Goal: Task Accomplishment & Management: Use online tool/utility

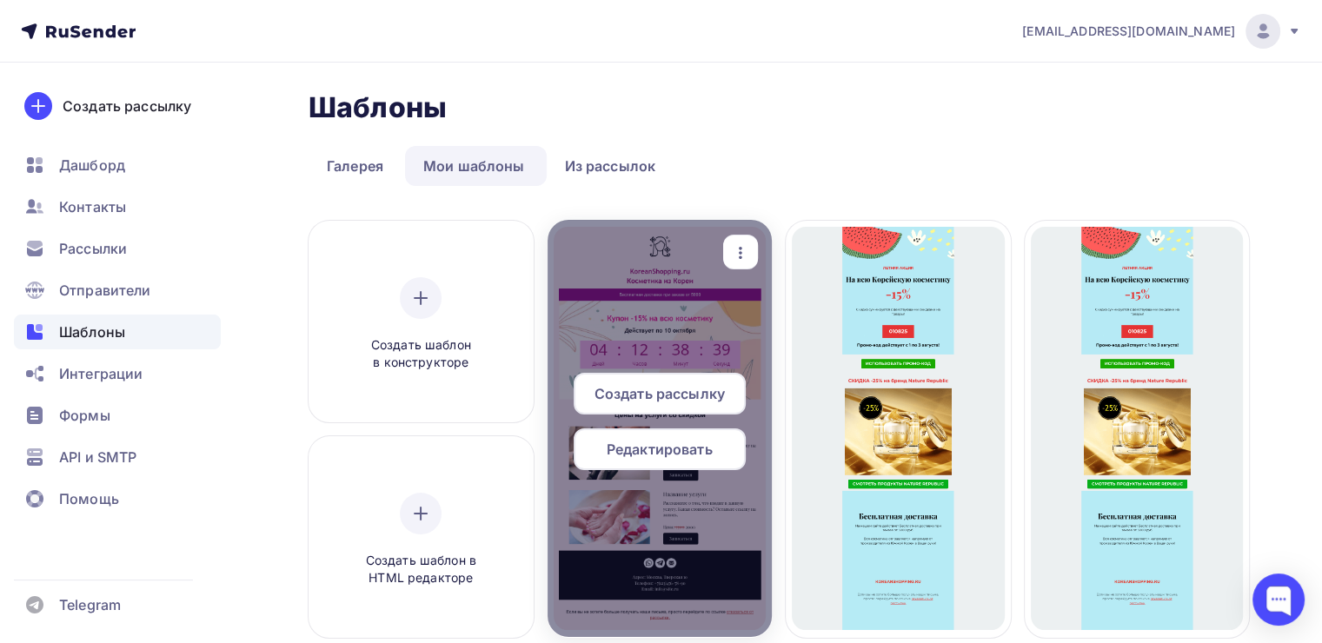
click at [681, 453] on span "Редактировать" at bounding box center [660, 449] width 106 height 21
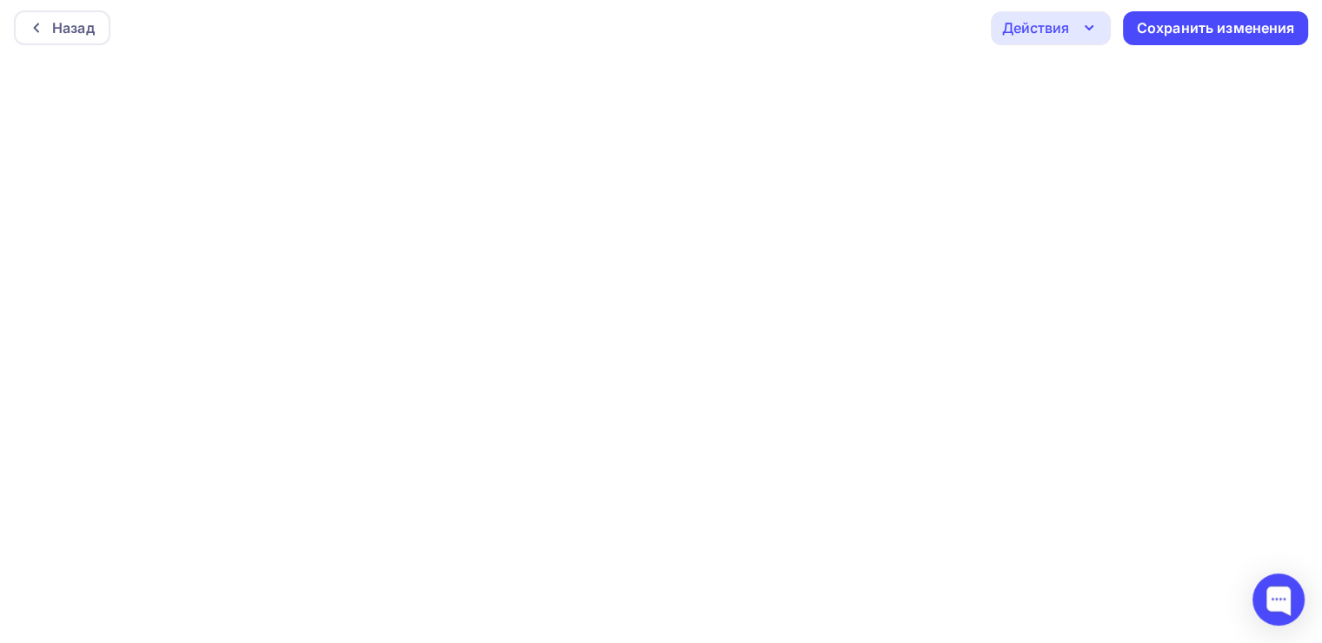
scroll to position [3, 0]
click at [1162, 22] on div "Сохранить изменения" at bounding box center [1216, 28] width 158 height 20
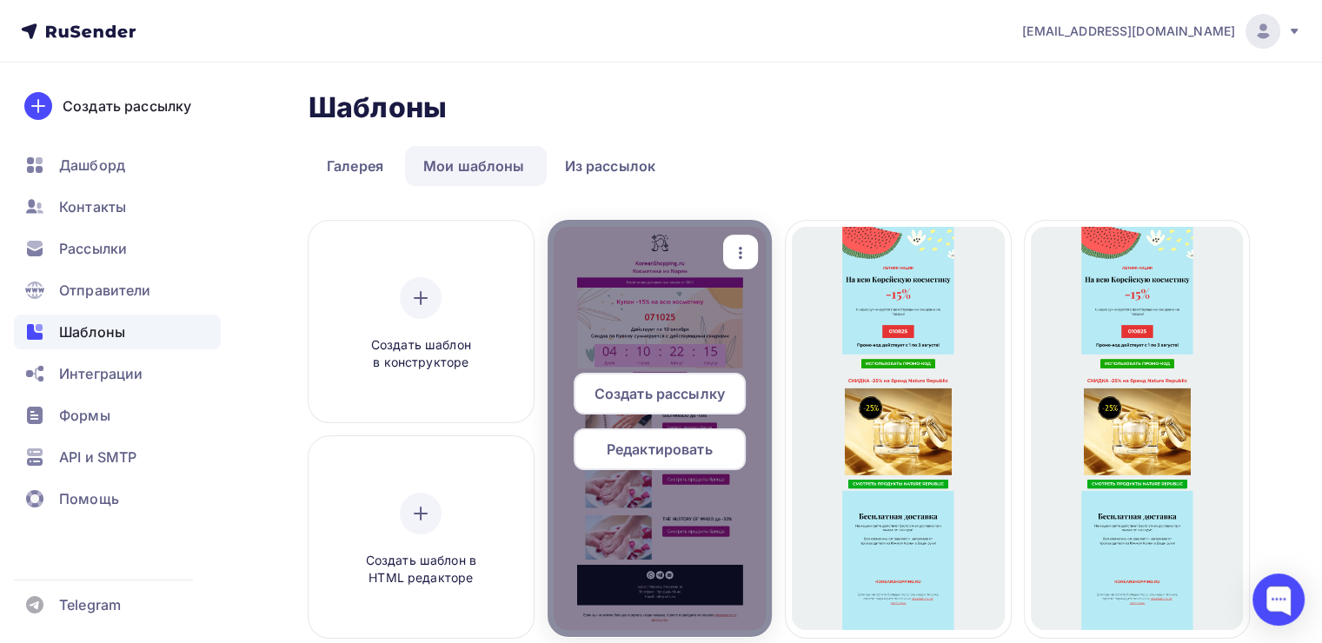
click at [661, 453] on span "Редактировать" at bounding box center [660, 449] width 106 height 21
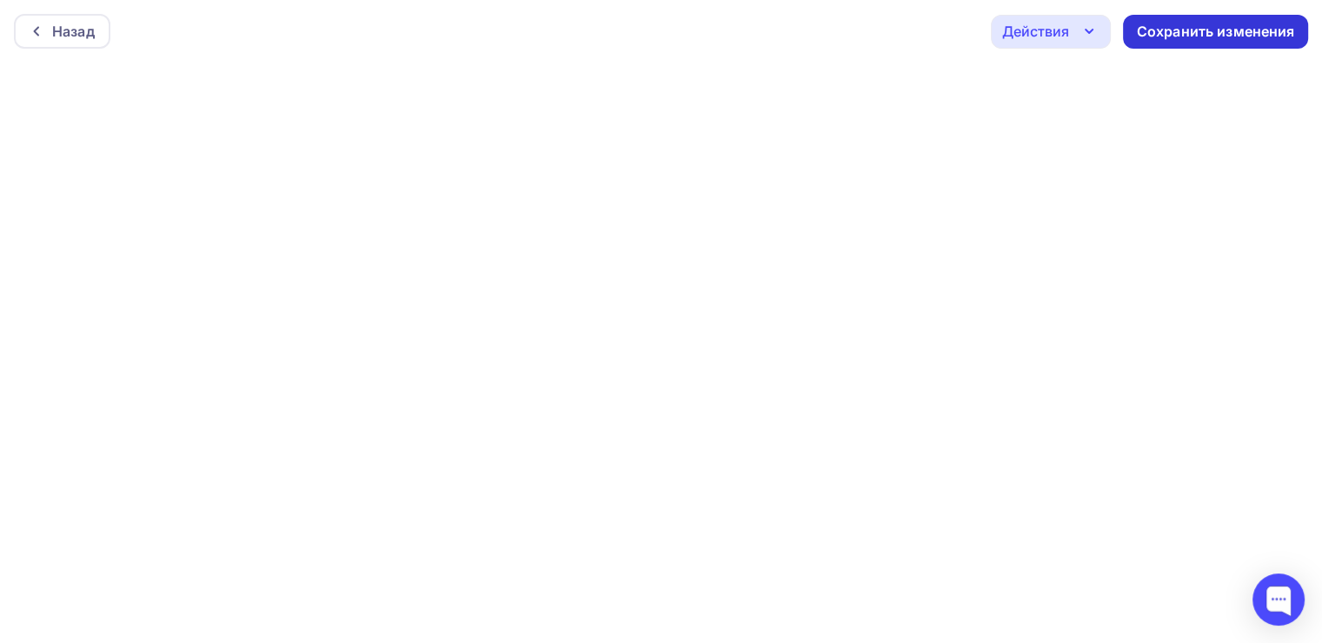
click at [1226, 32] on div "Сохранить изменения" at bounding box center [1216, 32] width 158 height 20
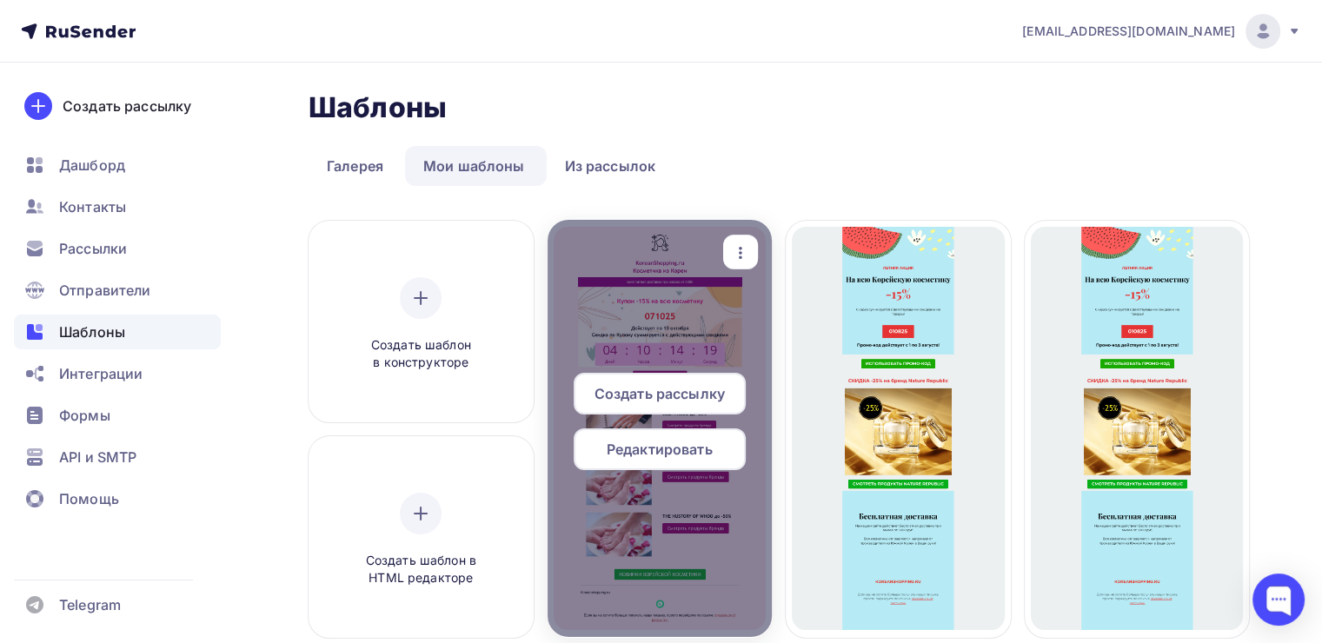
click at [685, 449] on span "Редактировать" at bounding box center [660, 449] width 106 height 21
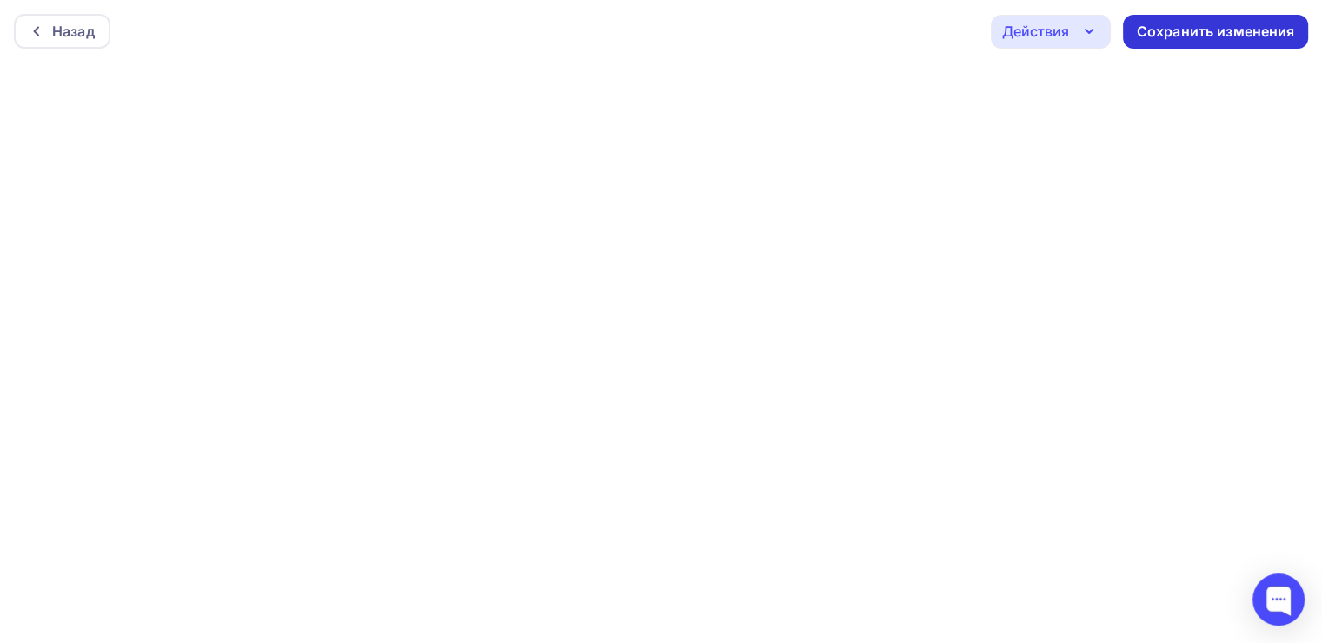
click at [1238, 38] on div "Сохранить изменения" at bounding box center [1216, 32] width 158 height 20
